Goal: Navigation & Orientation: Find specific page/section

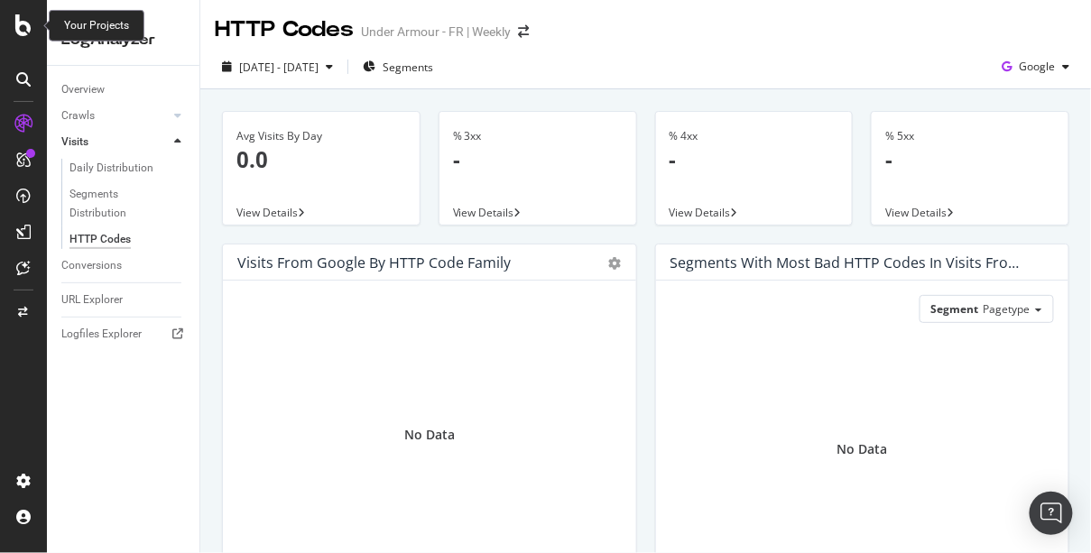
click at [30, 34] on icon at bounding box center [23, 25] width 16 height 22
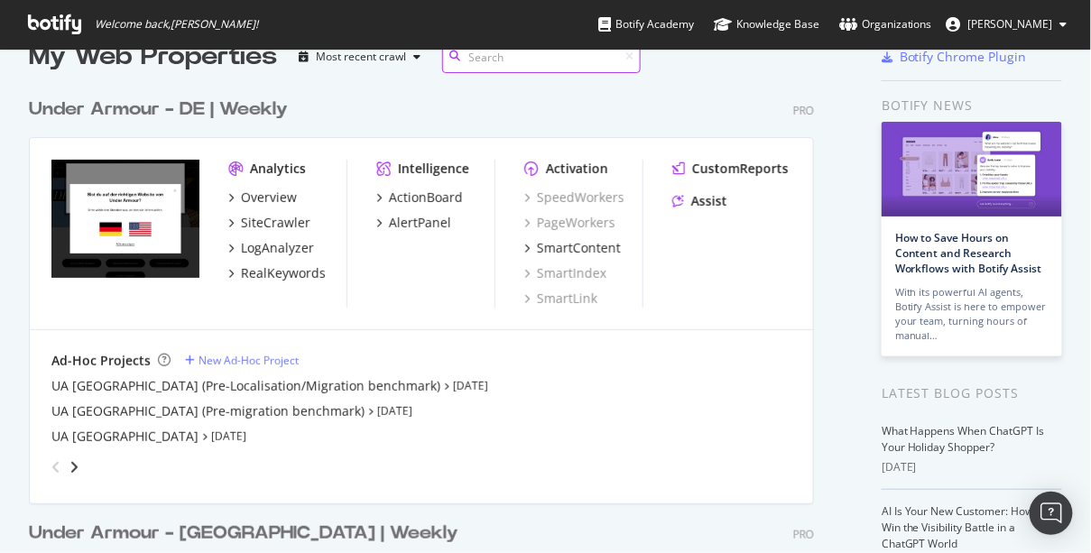
scroll to position [42, 0]
